Goal: Information Seeking & Learning: Learn about a topic

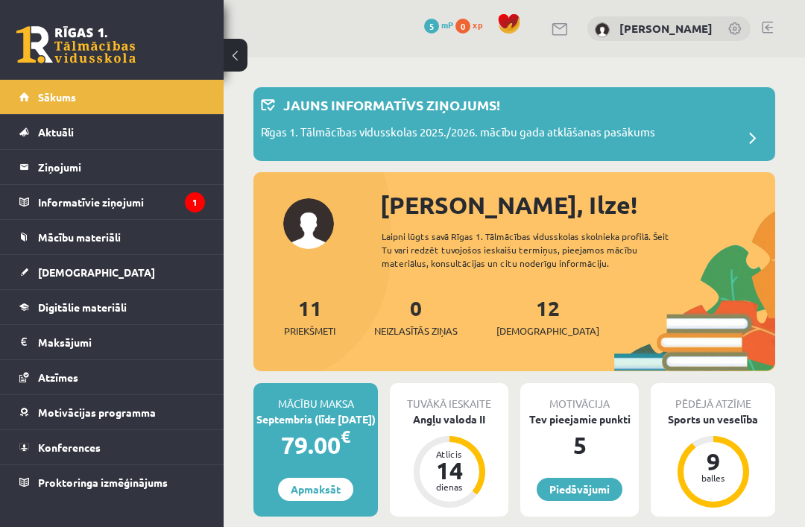
click at [147, 216] on legend "Informatīvie ziņojumi 1" at bounding box center [121, 202] width 167 height 34
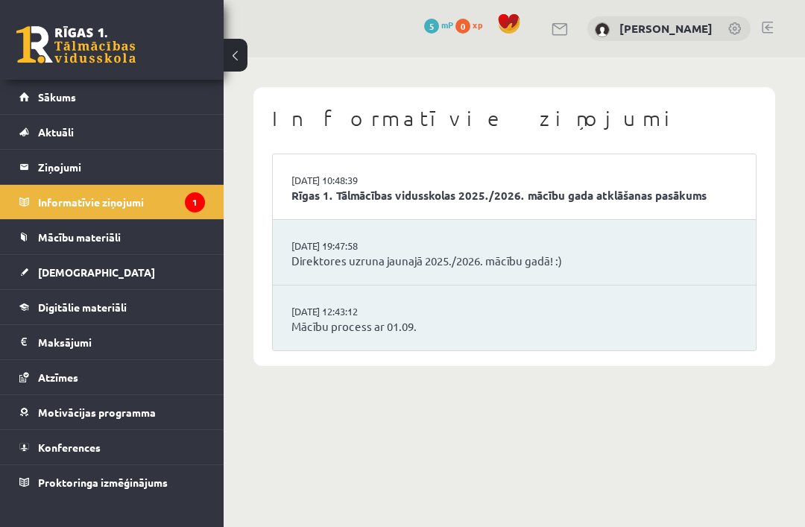
click at [670, 320] on link "Mācību process ar 01.09." at bounding box center [513, 326] width 445 height 17
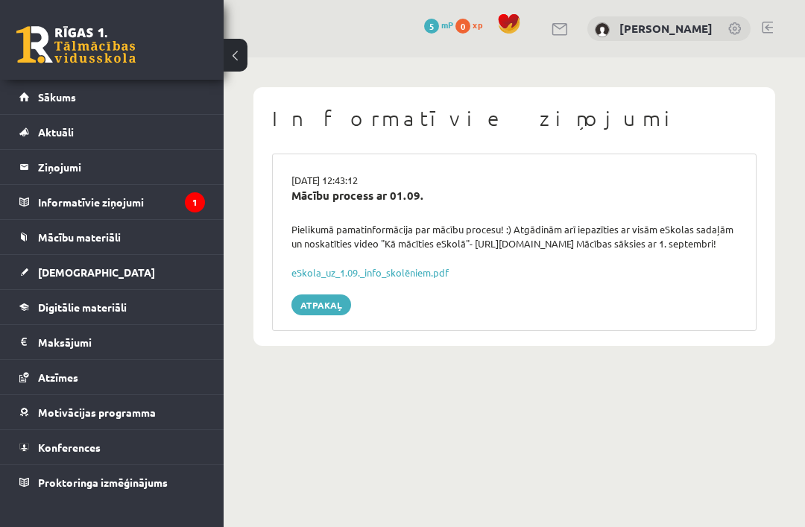
click at [41, 92] on span "Sākums" at bounding box center [57, 96] width 38 height 13
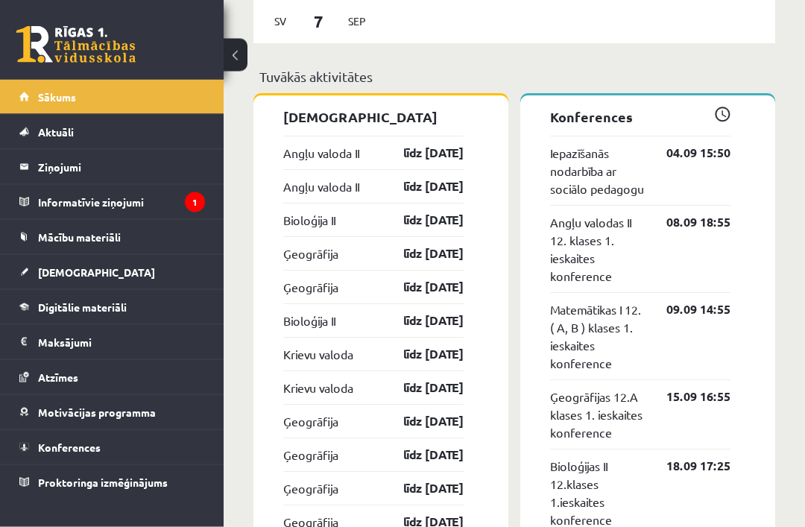
scroll to position [1379, 0]
click at [42, 253] on link "Mācību materiāli" at bounding box center [111, 237] width 185 height 34
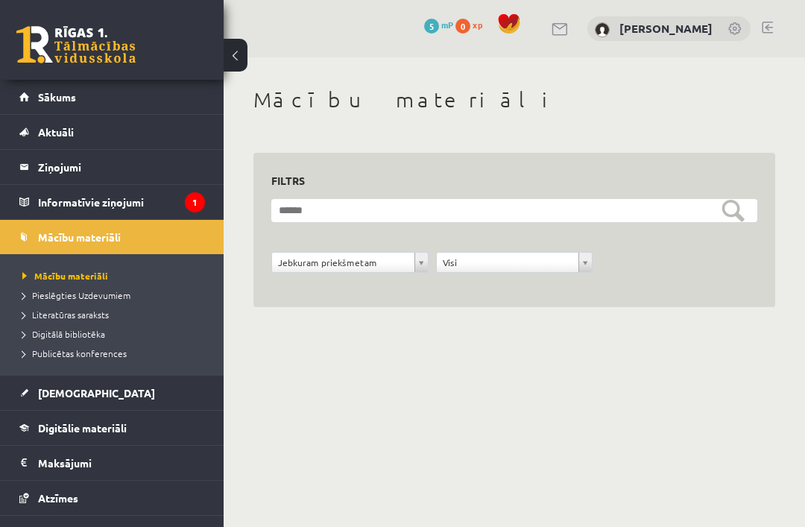
click at [78, 389] on span "[DEMOGRAPHIC_DATA]" at bounding box center [96, 392] width 117 height 13
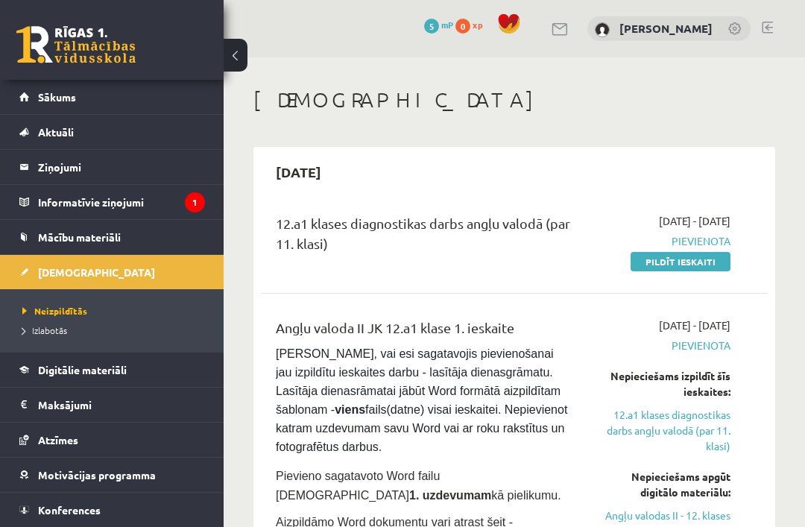
click at [701, 266] on link "Pildīt ieskaiti" at bounding box center [680, 261] width 100 height 19
click at [48, 442] on span "Atzīmes" at bounding box center [58, 439] width 40 height 13
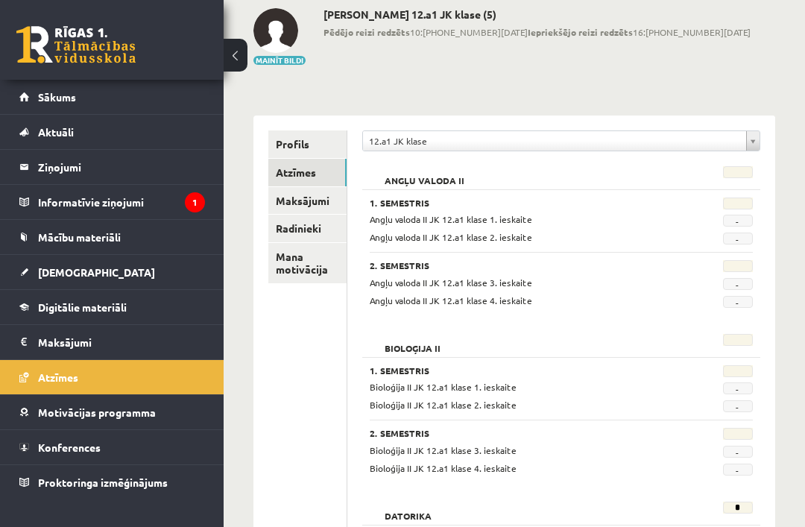
scroll to position [77, 0]
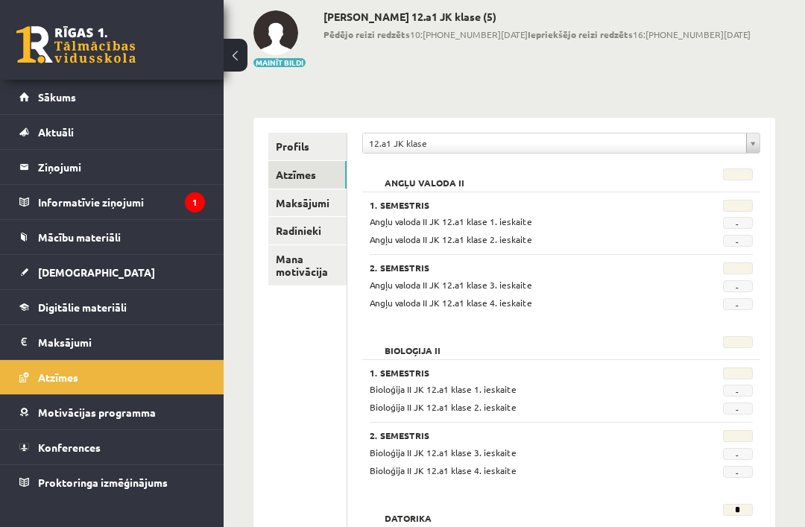
click at [54, 229] on link "Mācību materiāli" at bounding box center [111, 237] width 185 height 34
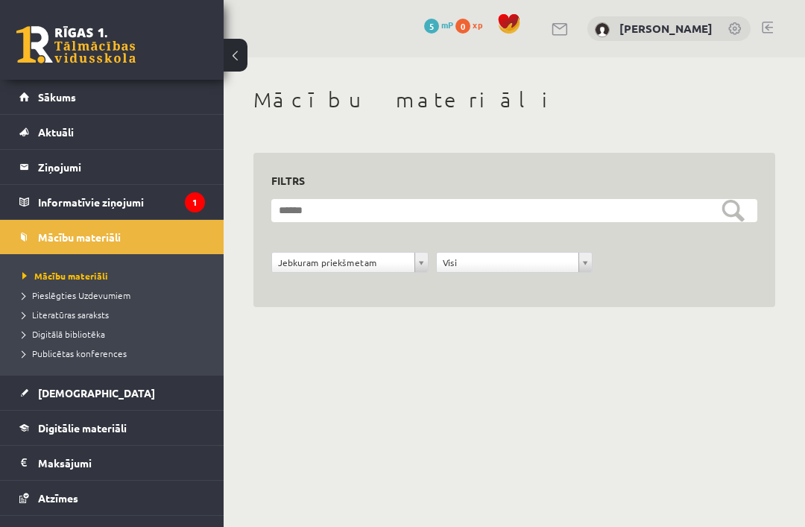
click at [45, 293] on span "Pieslēgties Uzdevumiem" at bounding box center [76, 295] width 108 height 12
click at [61, 352] on span "Publicētas konferences" at bounding box center [74, 353] width 104 height 12
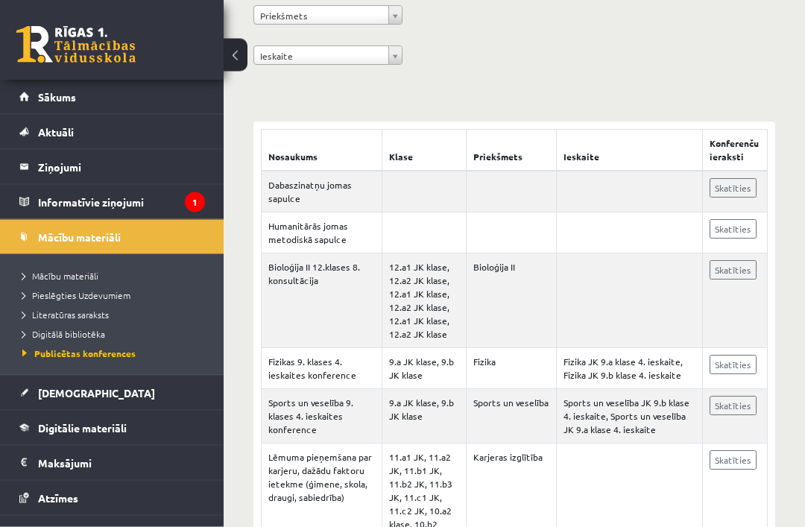
scroll to position [201, 0]
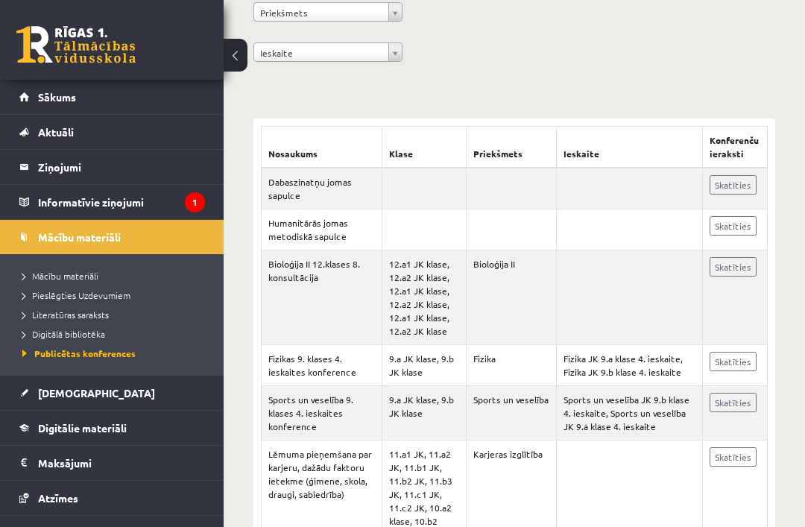
click at [738, 276] on link "Skatīties" at bounding box center [732, 266] width 47 height 19
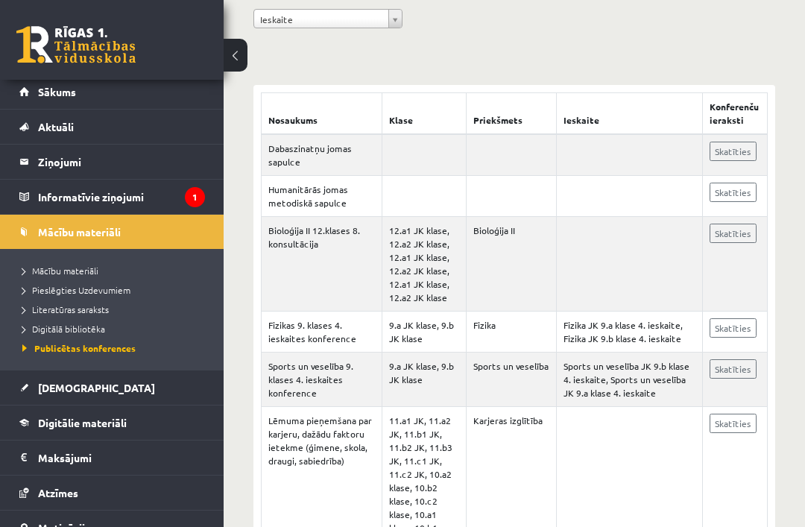
scroll to position [11, 0]
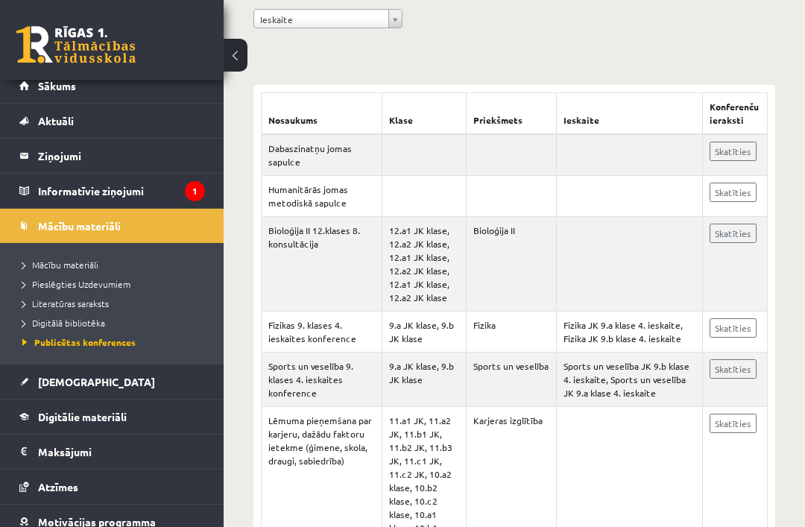
click at [31, 409] on link "Digitālie materiāli" at bounding box center [111, 416] width 185 height 34
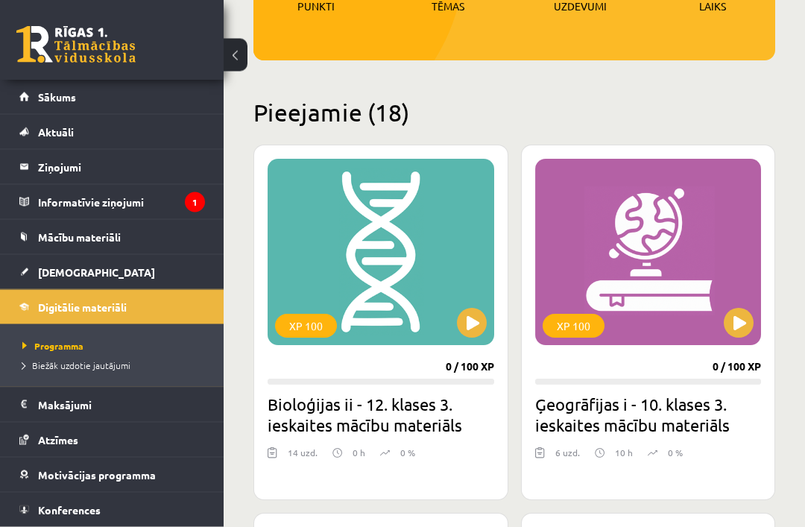
scroll to position [282, 0]
